Goal: Task Accomplishment & Management: Manage account settings

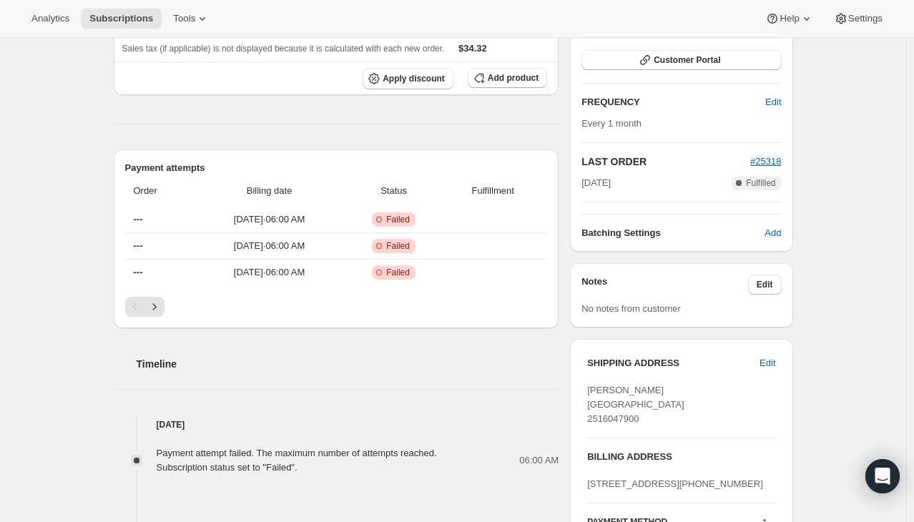
scroll to position [92, 0]
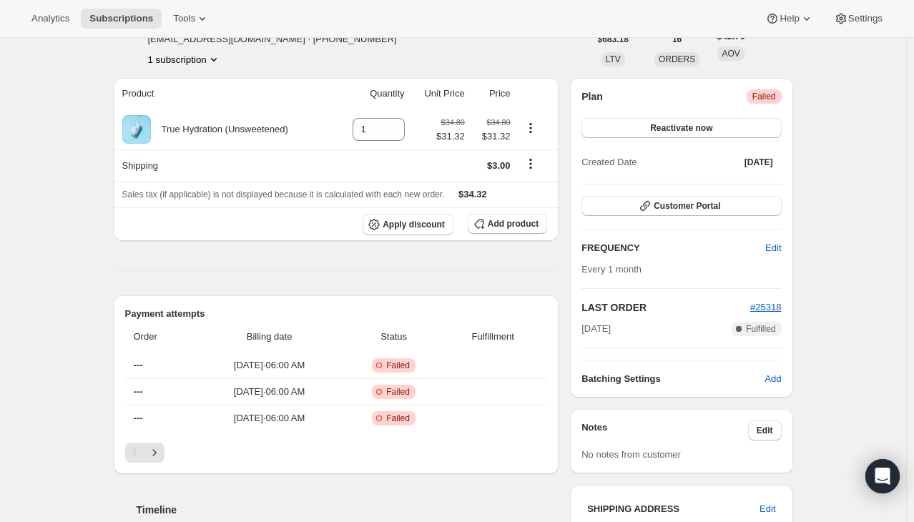
click at [764, 99] on span "Failed" at bounding box center [764, 96] width 24 height 11
click at [815, 102] on div "Subscription #15318188343. This page is ready Subscription #15318188343 Success…" at bounding box center [453, 525] width 906 height 1159
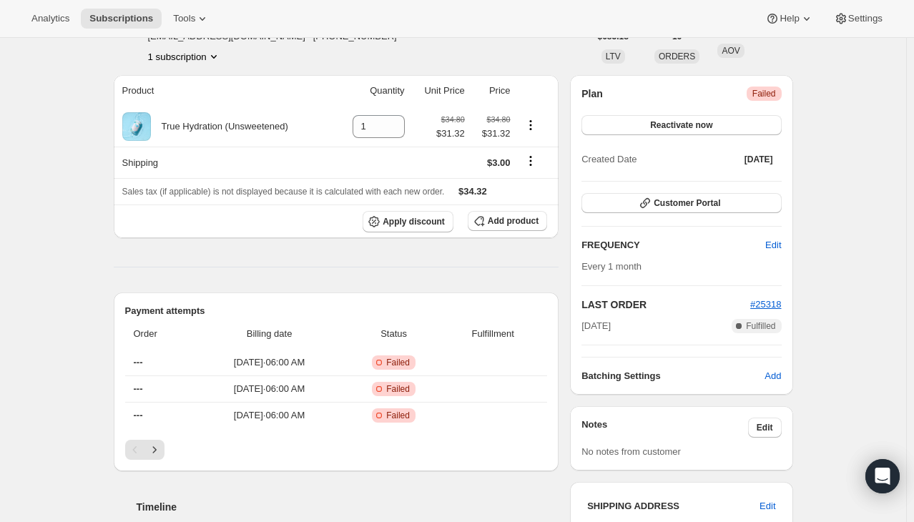
scroll to position [0, 0]
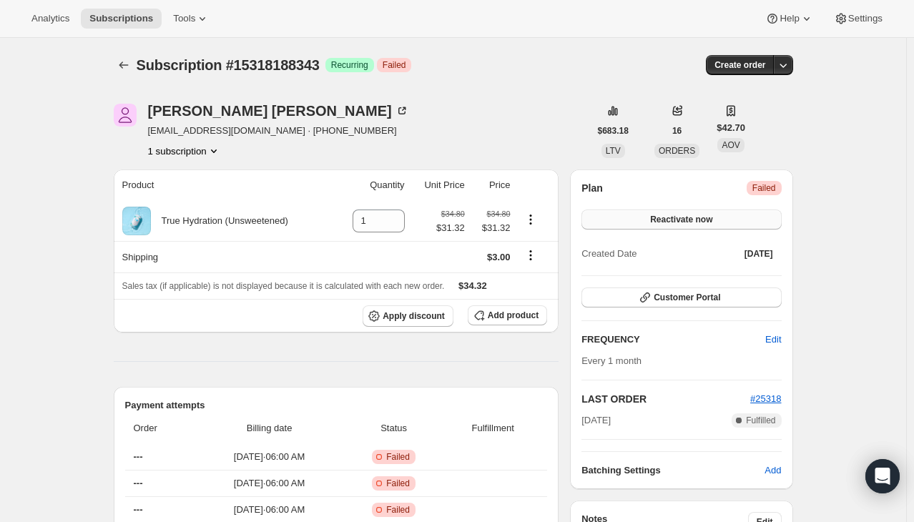
click at [628, 222] on button "Reactivate now" at bounding box center [681, 220] width 200 height 20
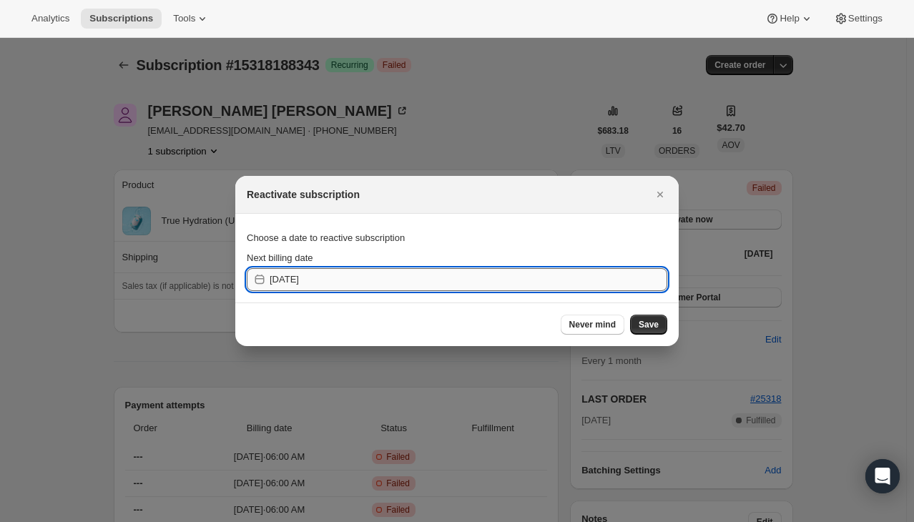
click at [564, 273] on input "[DATE]" at bounding box center [469, 279] width 398 height 23
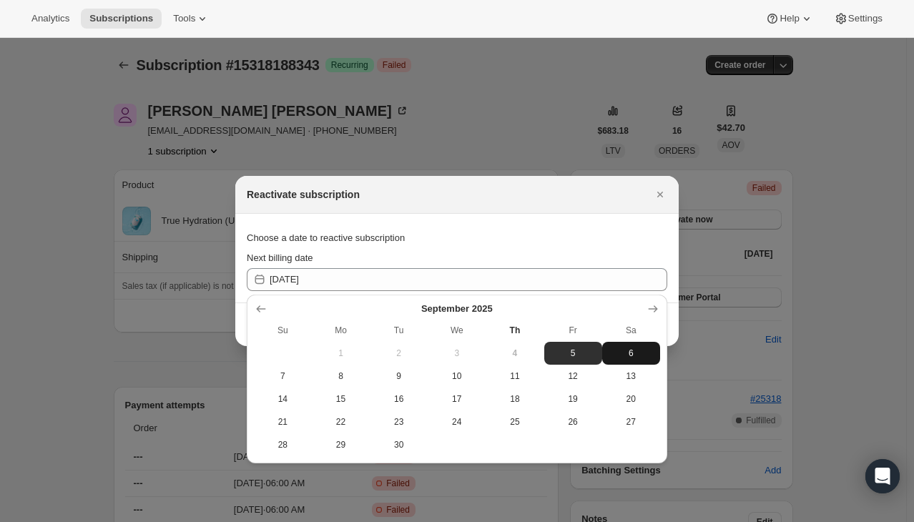
click at [644, 353] on span "6" at bounding box center [631, 353] width 46 height 11
type input "[DATE]"
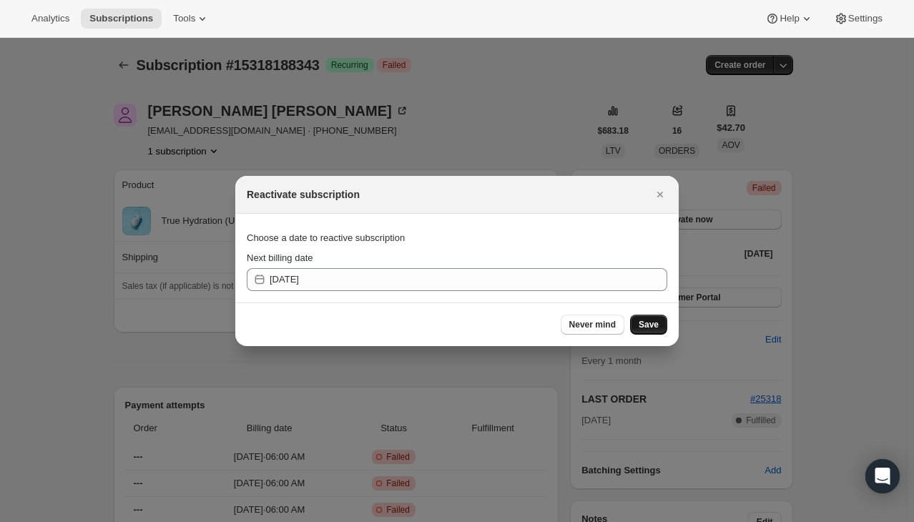
click at [642, 326] on span "Save" at bounding box center [649, 324] width 20 height 11
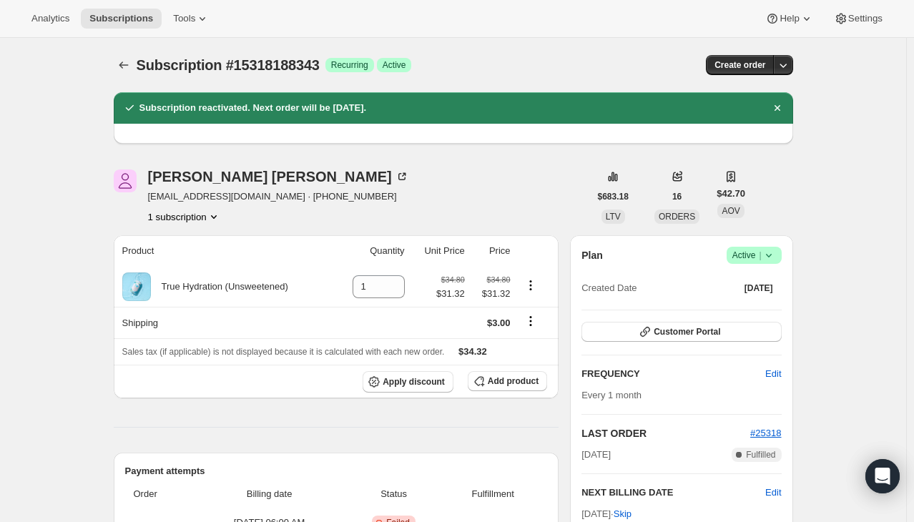
click at [772, 251] on icon at bounding box center [769, 255] width 14 height 14
click at [752, 310] on span "Cancel subscription" at bounding box center [758, 307] width 81 height 11
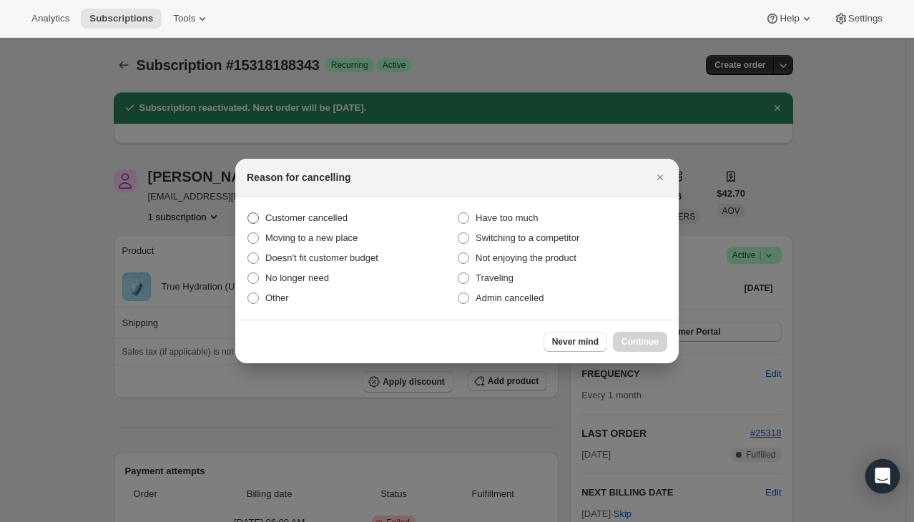
click at [330, 218] on span "Customer cancelled" at bounding box center [306, 217] width 82 height 11
click at [248, 213] on input "Customer cancelled" at bounding box center [247, 212] width 1 height 1
radio input "true"
click at [628, 344] on span "Continue" at bounding box center [639, 341] width 37 height 11
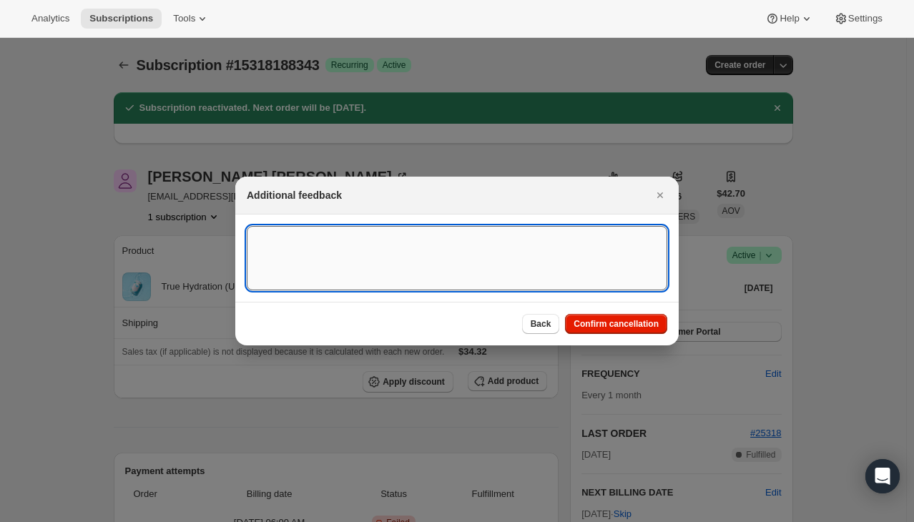
click at [383, 241] on textarea ":re8:" at bounding box center [457, 258] width 420 height 64
type textarea "Customer requested cancellation via support email - ED"
click at [621, 316] on button "Confirm cancellation" at bounding box center [616, 324] width 102 height 20
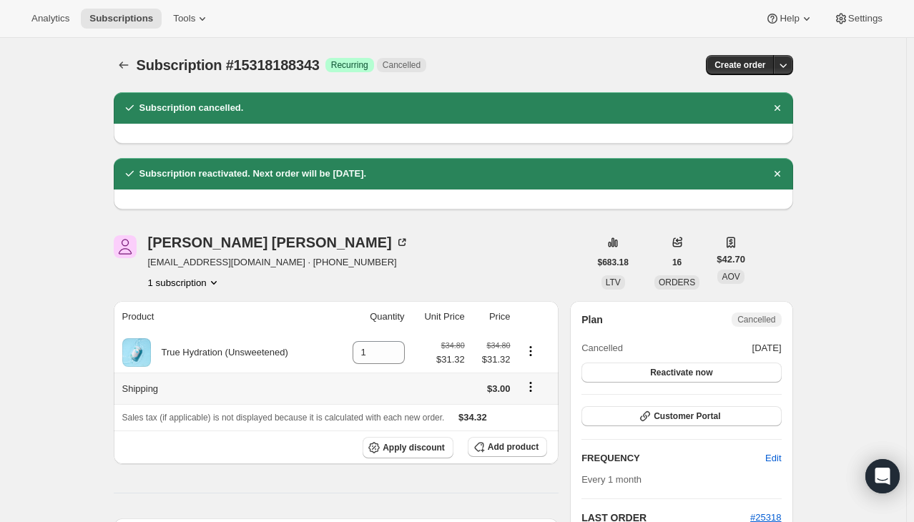
click at [532, 387] on icon "Shipping actions" at bounding box center [530, 387] width 14 height 14
click at [543, 409] on span "Edit shipping rate" at bounding box center [533, 414] width 72 height 11
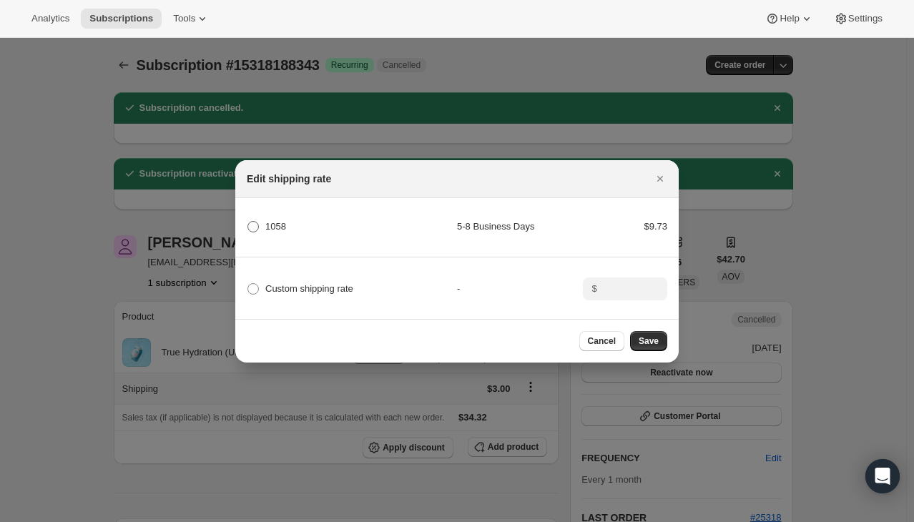
click at [255, 230] on label "1058" at bounding box center [266, 227] width 39 height 20
click at [248, 222] on input "1058" at bounding box center [247, 221] width 1 height 1
radio input "true"
click at [644, 337] on button "Save" at bounding box center [648, 341] width 37 height 20
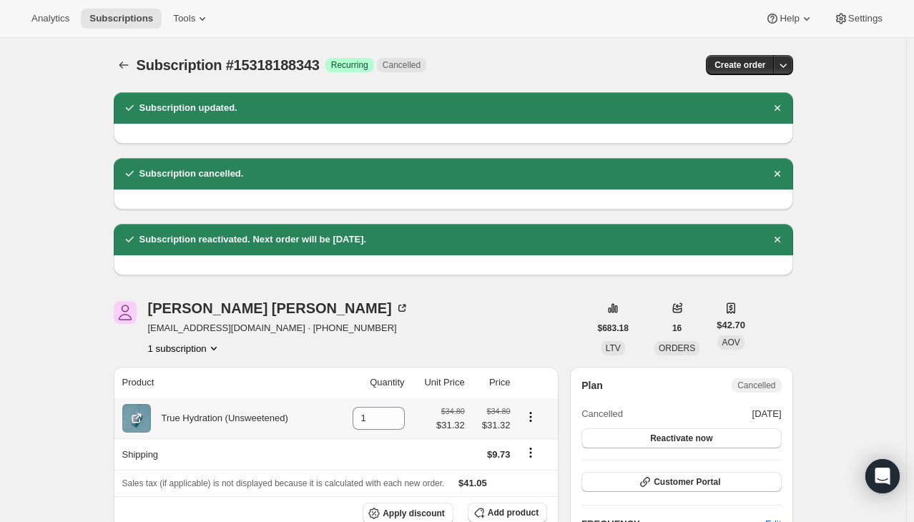
click at [528, 415] on icon "Product actions" at bounding box center [530, 417] width 14 height 14
click at [498, 513] on span "Add product" at bounding box center [513, 512] width 51 height 11
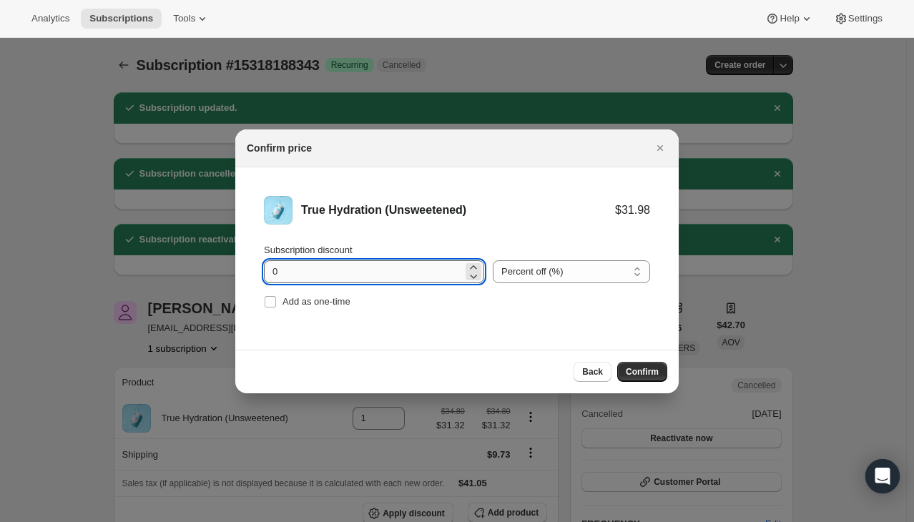
click at [397, 272] on input "0" at bounding box center [363, 271] width 199 height 23
type input "15"
click at [436, 310] on div "Add as one-time" at bounding box center [457, 302] width 386 height 20
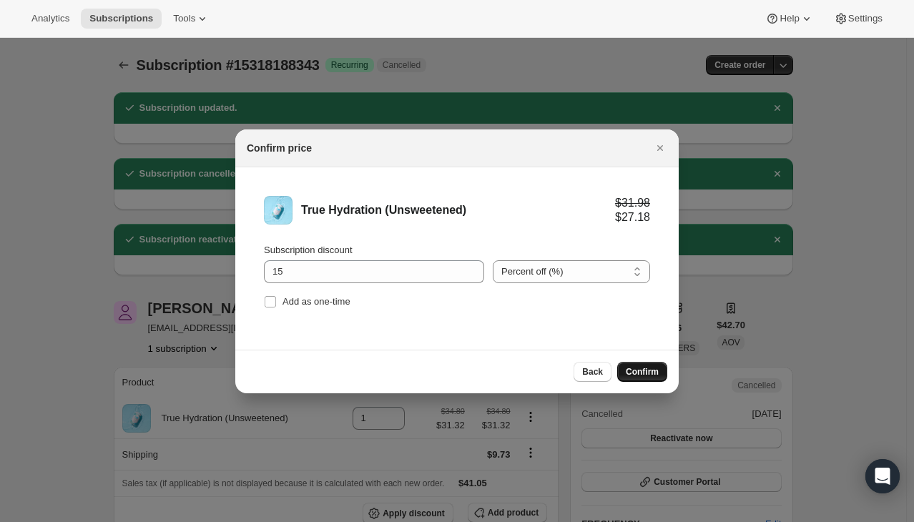
click at [626, 374] on button "Confirm" at bounding box center [642, 372] width 50 height 20
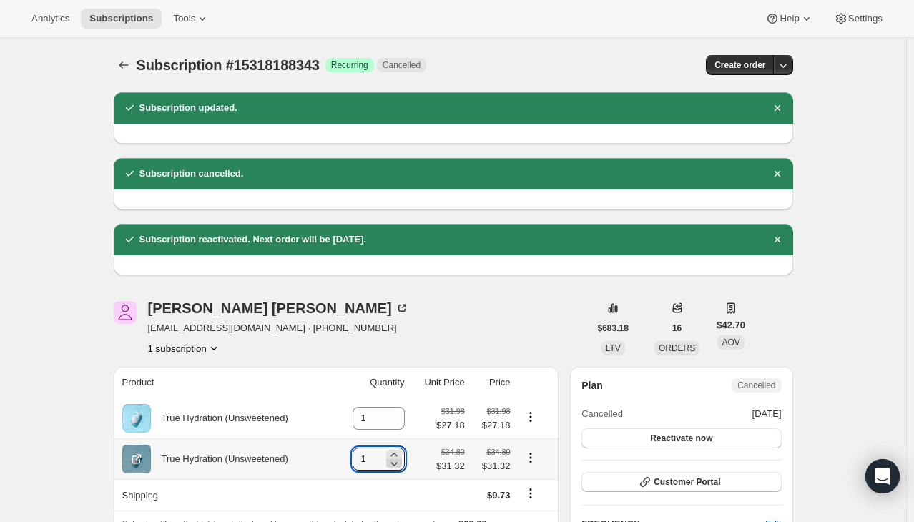
click at [398, 467] on icon at bounding box center [394, 463] width 14 height 14
type input "0"
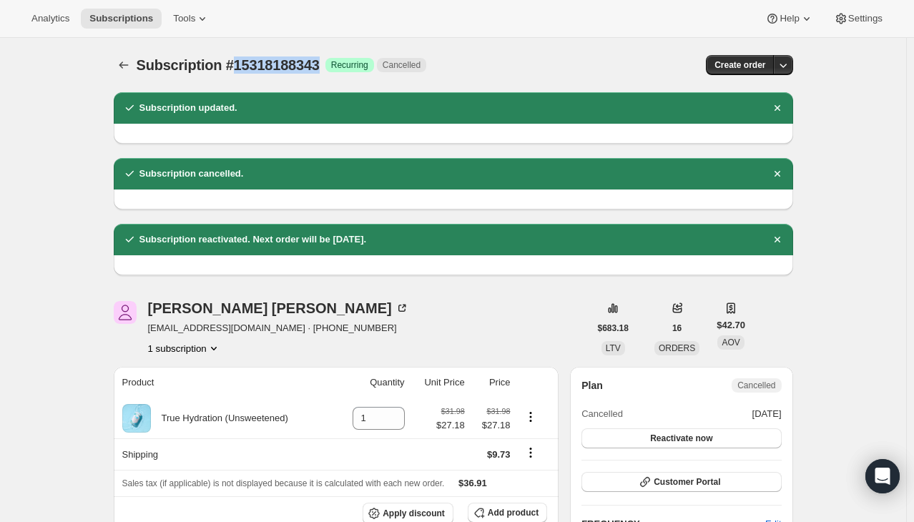
drag, startPoint x: 324, startPoint y: 60, endPoint x: 235, endPoint y: 61, distance: 89.4
click at [235, 61] on div "Subscription #15318188343 Success Recurring Cancelled" at bounding box center [347, 65] width 421 height 20
copy span "15318188343"
click at [430, 325] on div "[PERSON_NAME] [EMAIL_ADDRESS][DOMAIN_NAME] · [PHONE_NUMBER] 1 subscription" at bounding box center [352, 328] width 476 height 54
click at [704, 482] on span "Customer Portal" at bounding box center [687, 481] width 67 height 11
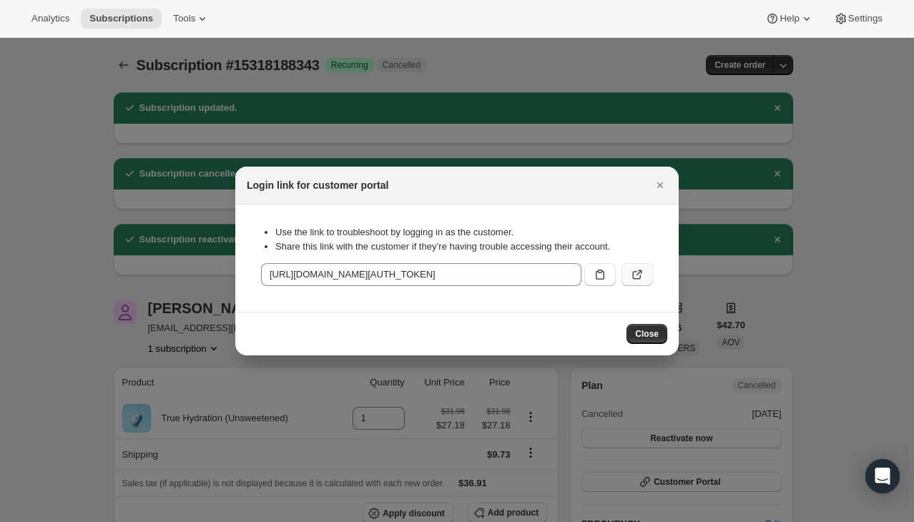
click at [640, 280] on icon ":rq3:" at bounding box center [637, 274] width 14 height 14
